Goal: Information Seeking & Learning: Learn about a topic

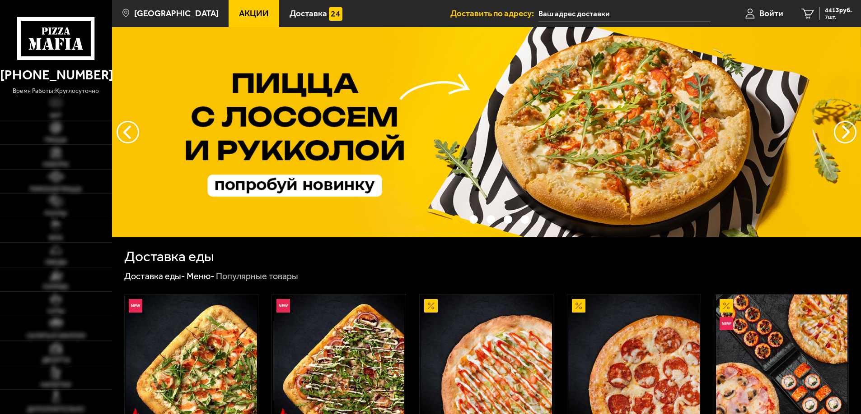
click at [239, 13] on span "Акции" at bounding box center [254, 13] width 30 height 9
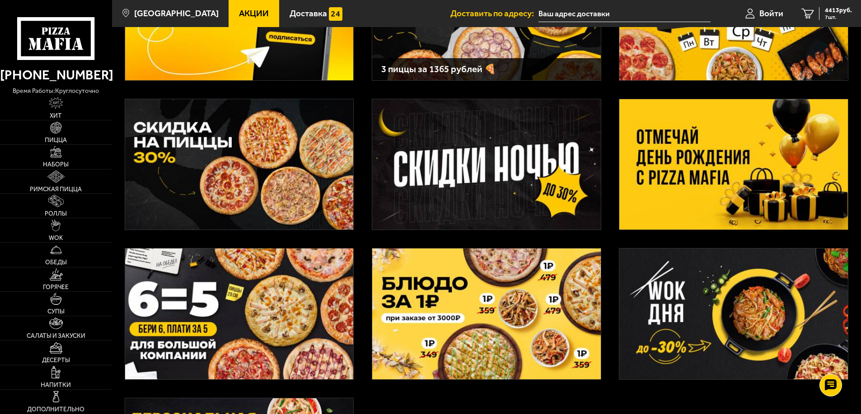
click at [628, 154] on img at bounding box center [733, 164] width 228 height 131
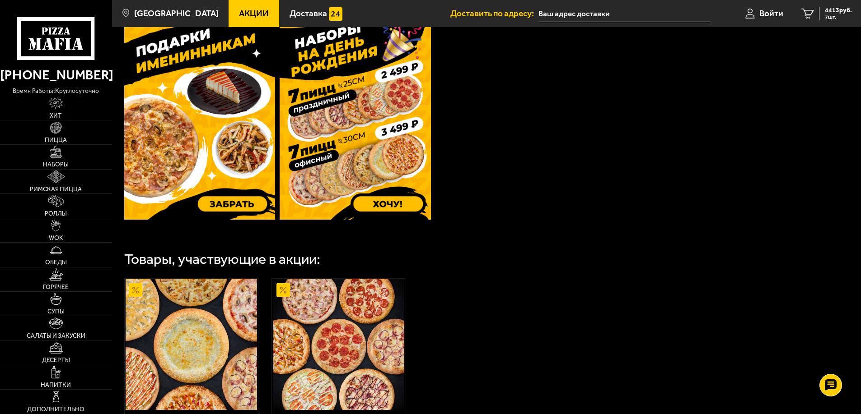
scroll to position [316, 0]
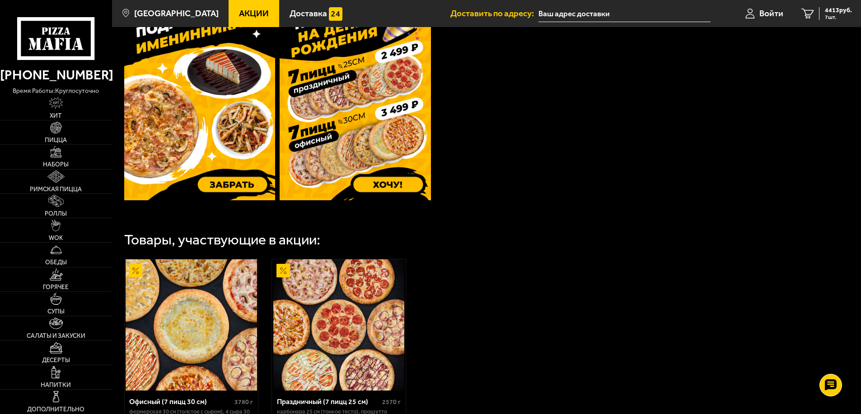
click at [219, 135] on img at bounding box center [199, 100] width 151 height 200
